Goal: Task Accomplishment & Management: Use online tool/utility

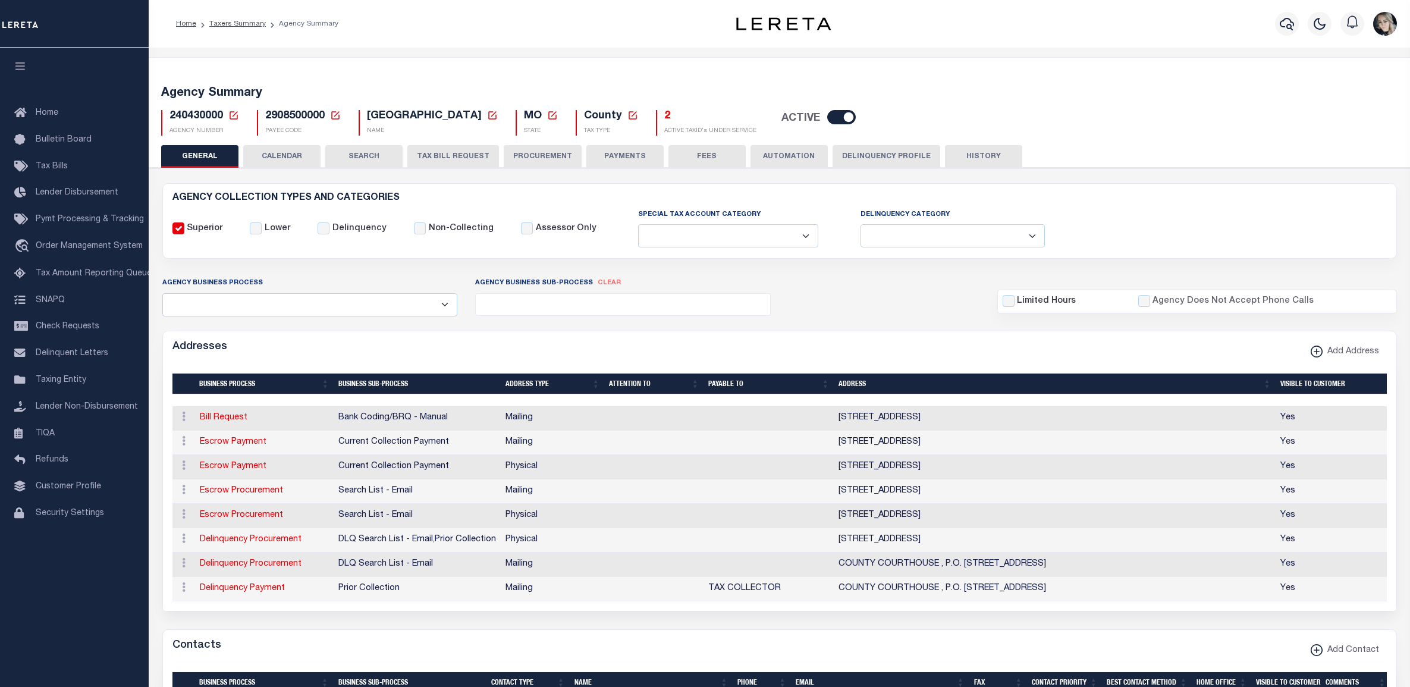
select select
click at [233, 112] on icon at bounding box center [233, 115] width 8 height 8
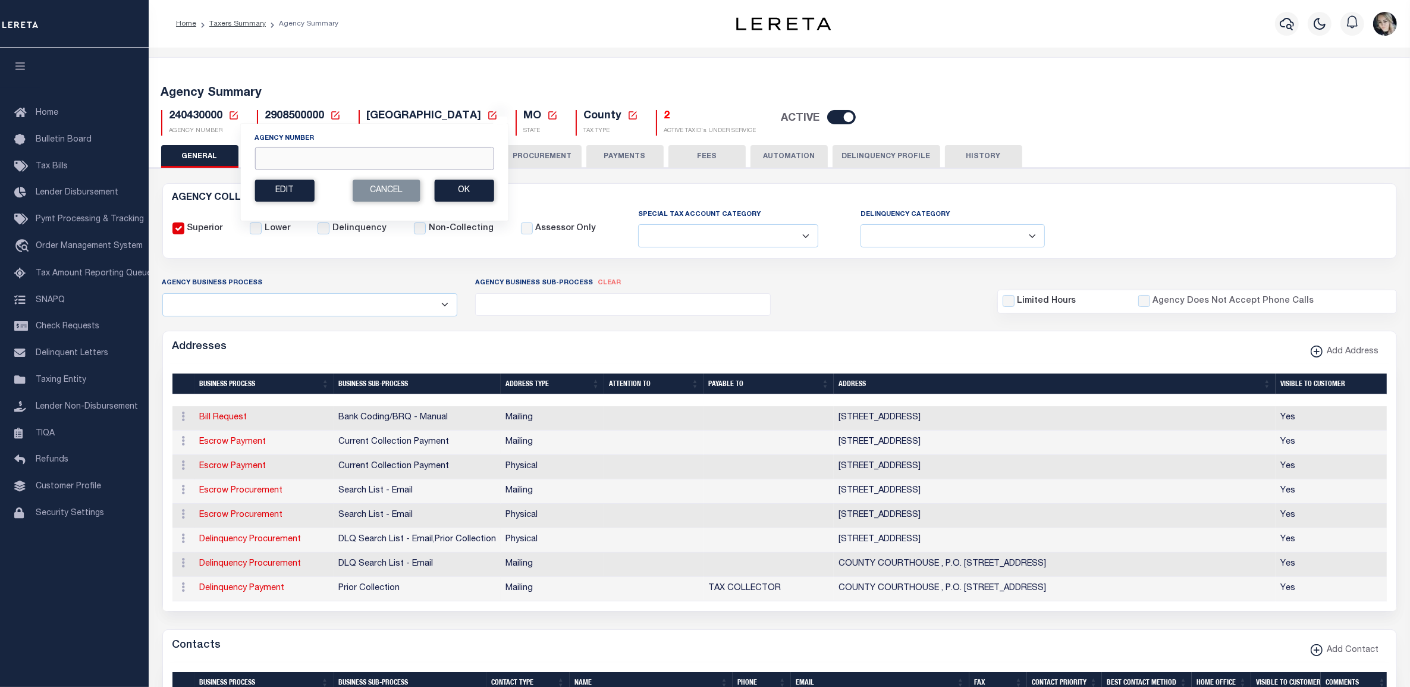
click at [278, 161] on input "Agency Number" at bounding box center [373, 158] width 239 height 23
paste input "310140214"
type input "310140214"
click at [459, 191] on button "Ok" at bounding box center [463, 191] width 59 height 22
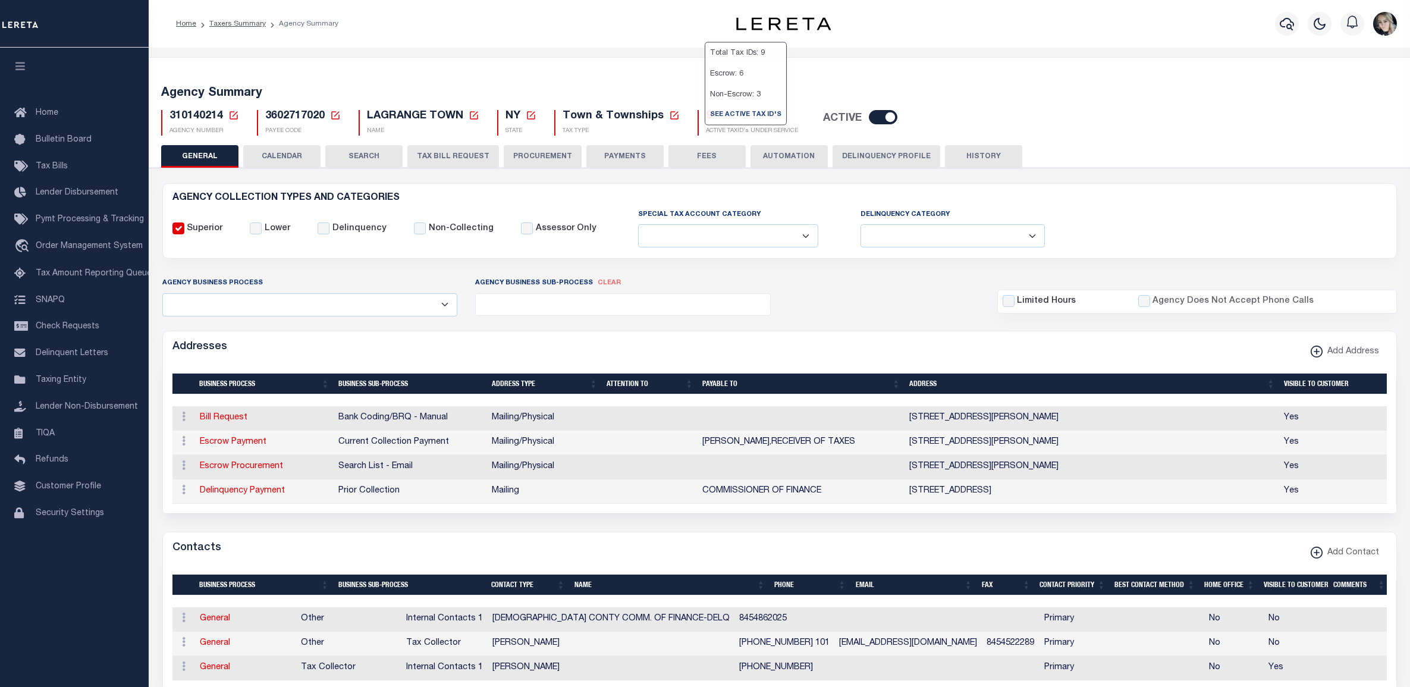
select select
drag, startPoint x: 0, startPoint y: 0, endPoint x: 699, endPoint y: 117, distance: 708.9
click at [706, 117] on h5 "9" at bounding box center [752, 116] width 92 height 13
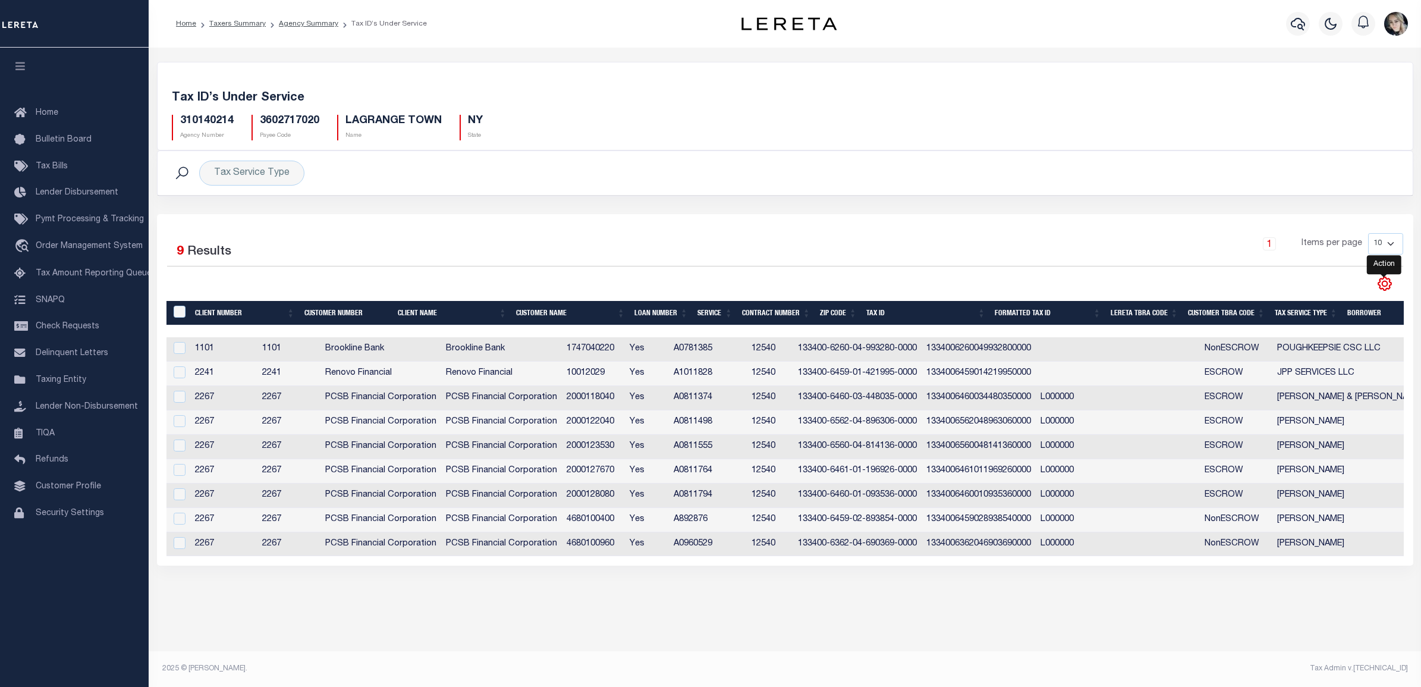
click at [1384, 281] on icon "" at bounding box center [1384, 283] width 15 height 15
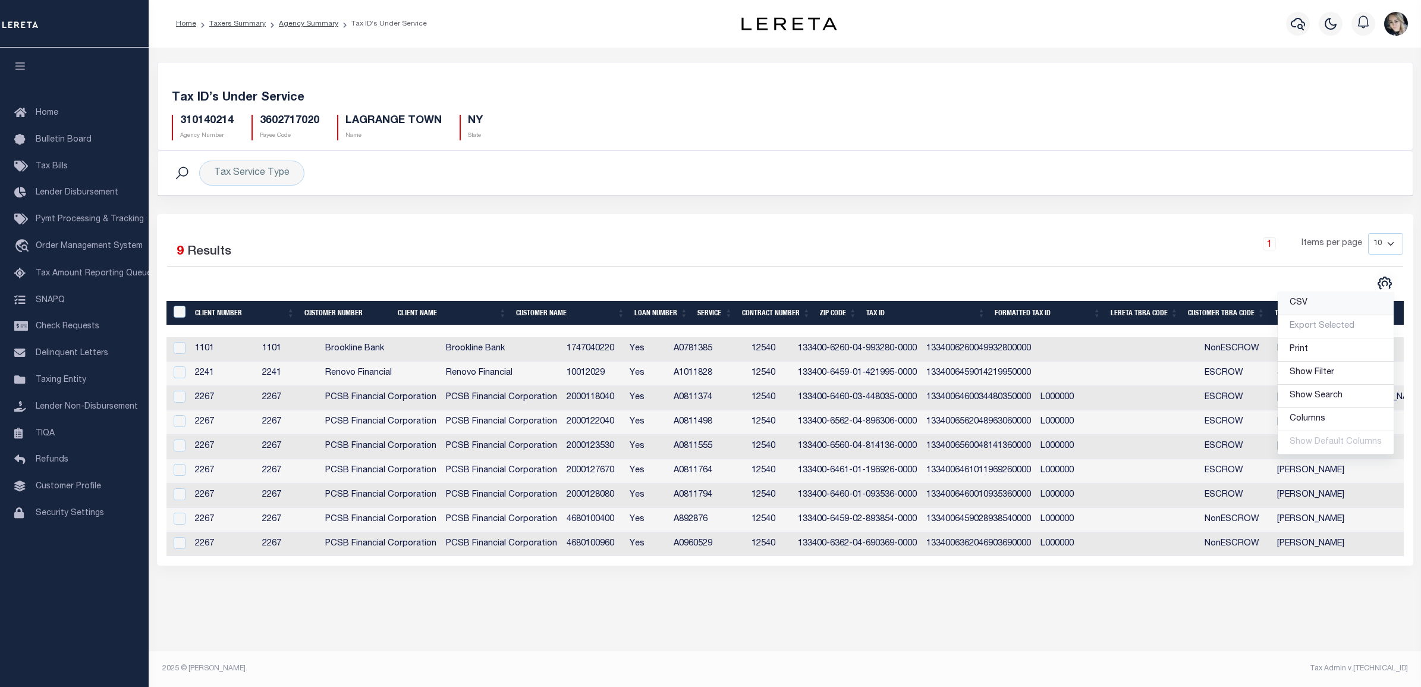
click at [1350, 302] on link "CSV" at bounding box center [1336, 303] width 116 height 23
